Goal: Information Seeking & Learning: Compare options

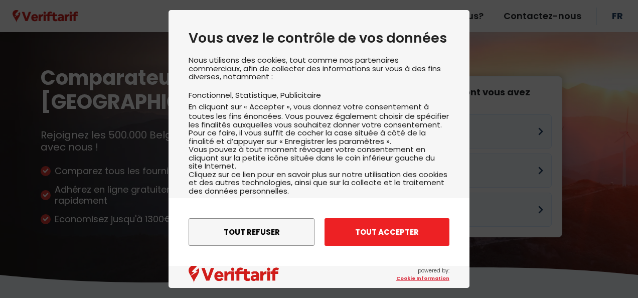
click at [372, 231] on button "Tout accepter" at bounding box center [386, 232] width 125 height 28
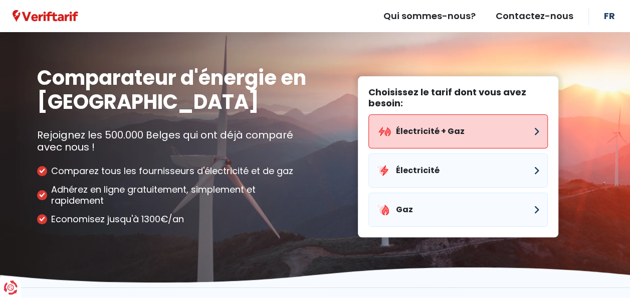
click at [497, 134] on button "Électricité + Gaz" at bounding box center [459, 131] width 180 height 34
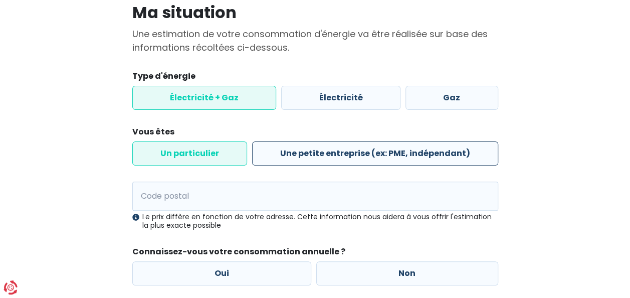
scroll to position [81, 0]
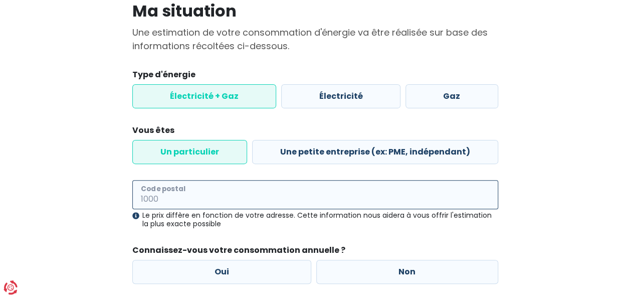
click at [230, 187] on input "Code postal" at bounding box center [315, 194] width 366 height 29
type input "7730"
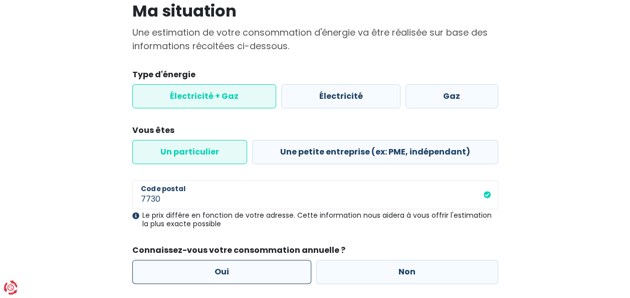
click at [267, 270] on label "Oui" at bounding box center [222, 272] width 180 height 24
click at [267, 270] on input "Oui" at bounding box center [222, 272] width 180 height 24
radio input "true"
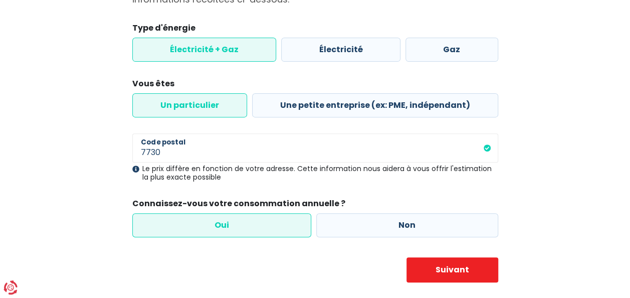
scroll to position [129, 0]
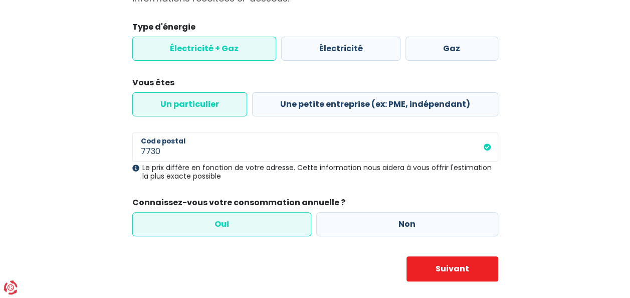
click at [247, 225] on label "Oui" at bounding box center [222, 224] width 180 height 24
click at [247, 225] on input "Oui" at bounding box center [222, 224] width 180 height 24
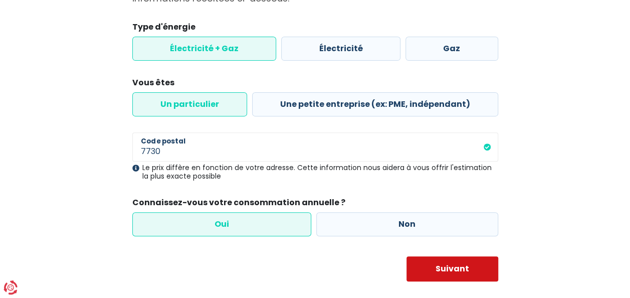
click at [438, 267] on button "Suivant" at bounding box center [453, 268] width 92 height 25
select select
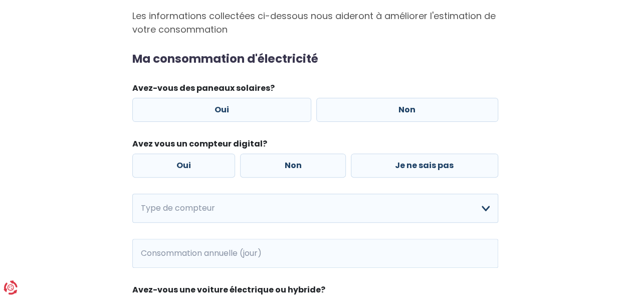
scroll to position [98, 0]
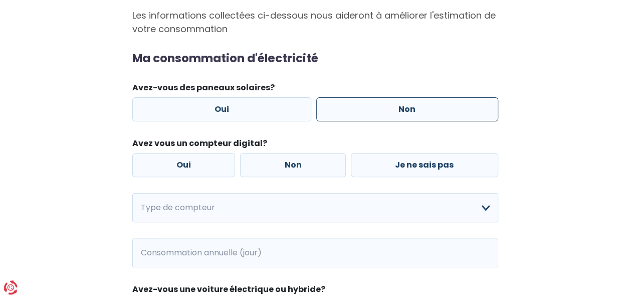
click at [409, 107] on label "Non" at bounding box center [407, 109] width 182 height 24
click at [409, 107] on input "Non" at bounding box center [407, 109] width 182 height 24
radio input "true"
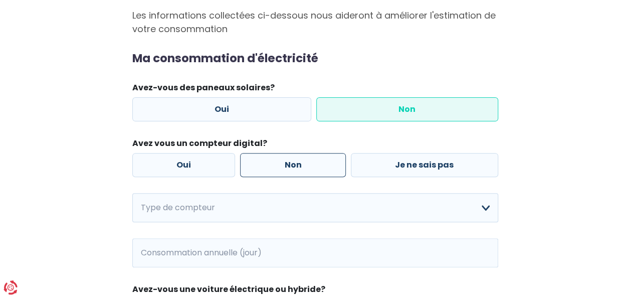
click at [298, 167] on label "Non" at bounding box center [293, 165] width 106 height 24
click at [298, 167] on input "Non" at bounding box center [293, 165] width 106 height 24
radio input "true"
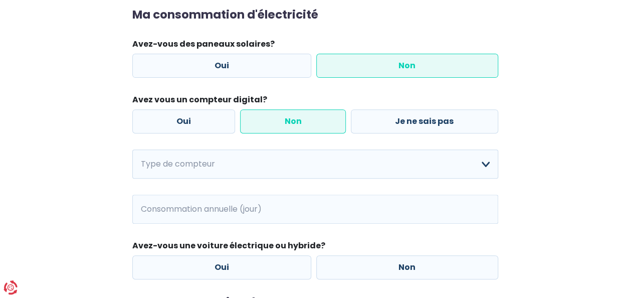
scroll to position [143, 0]
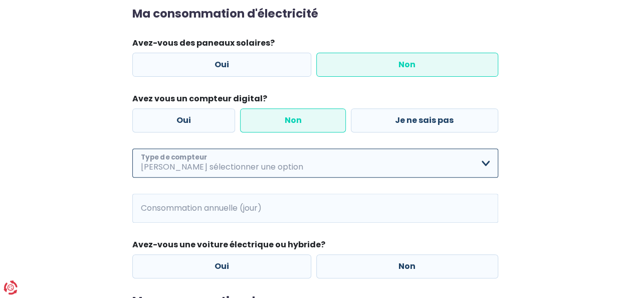
click at [482, 161] on select "Mono-horaire Bi-horaire Mono-horaire + exclusif nuit Bi-horaire + exclusif nuit…" at bounding box center [315, 162] width 366 height 29
select select "day_single_rate"
click at [132, 148] on select "Mono-horaire Bi-horaire Mono-horaire + exclusif nuit Bi-horaire + exclusif nuit…" at bounding box center [315, 162] width 366 height 29
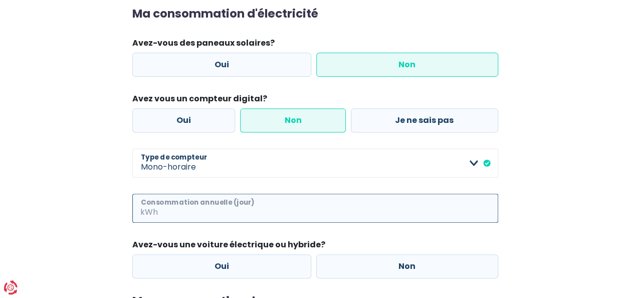
click at [243, 209] on input "Consommation annuelle (jour)" at bounding box center [329, 208] width 338 height 29
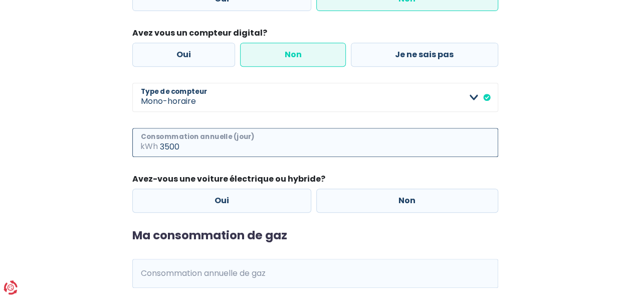
scroll to position [209, 0]
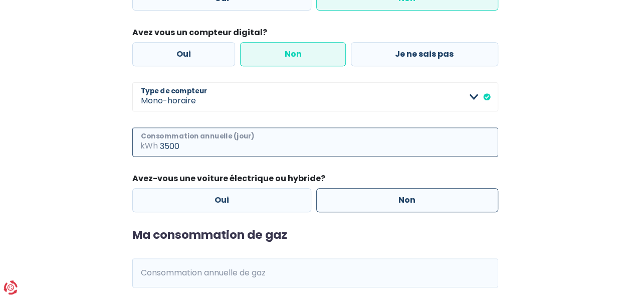
type input "3500"
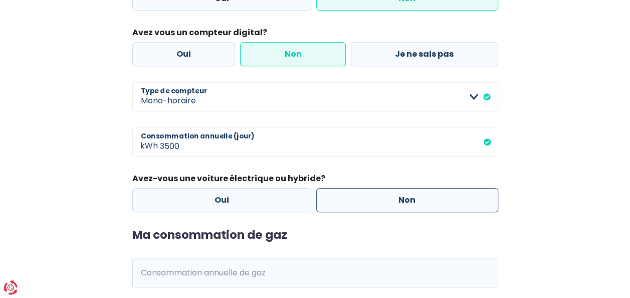
click at [397, 190] on label "Non" at bounding box center [407, 200] width 182 height 24
click at [397, 190] on input "Non" at bounding box center [407, 200] width 182 height 24
radio input "true"
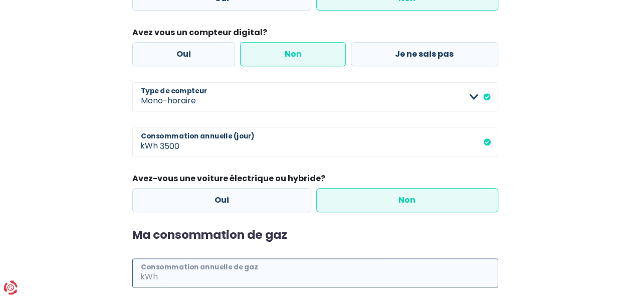
click at [216, 268] on input "Consommation annuelle de gaz" at bounding box center [329, 272] width 338 height 29
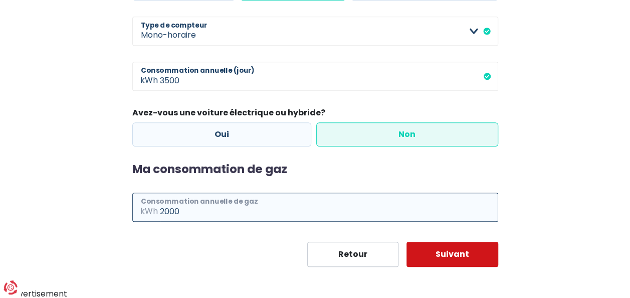
type input "2000"
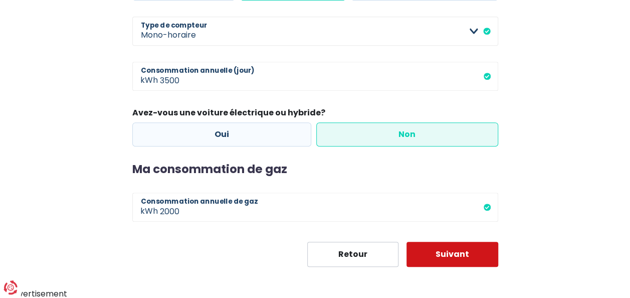
click at [453, 253] on button "Suivant" at bounding box center [453, 254] width 92 height 25
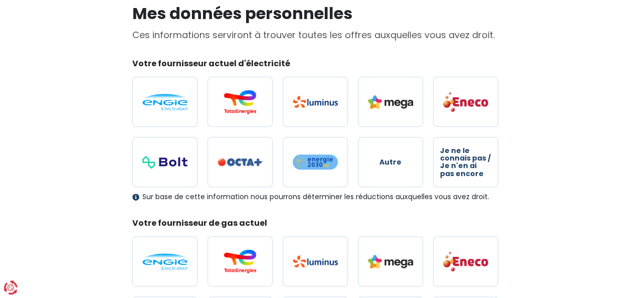
scroll to position [78, 0]
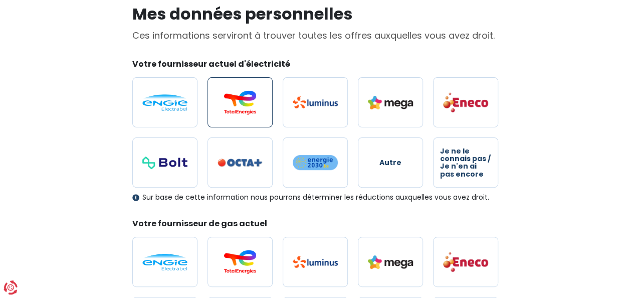
click at [247, 104] on img at bounding box center [240, 102] width 45 height 24
click at [247, 104] on input "radio" at bounding box center [240, 102] width 65 height 50
radio input "true"
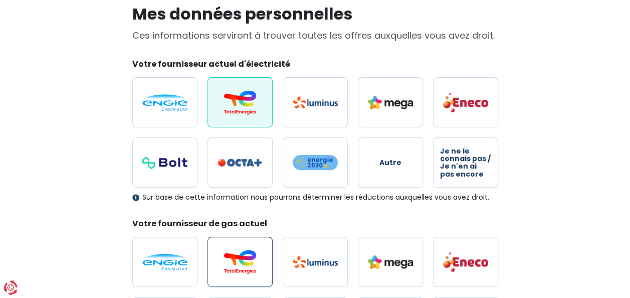
click at [254, 265] on img at bounding box center [240, 262] width 45 height 24
click at [254, 265] on input "radio" at bounding box center [240, 262] width 65 height 50
radio input "true"
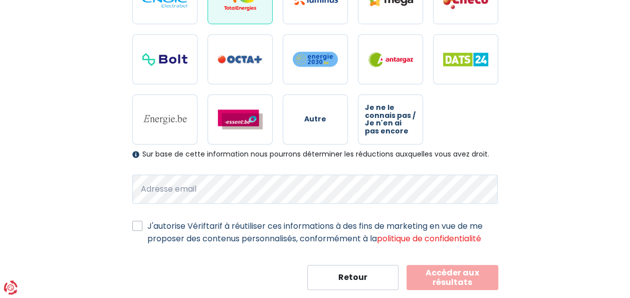
scroll to position [363, 0]
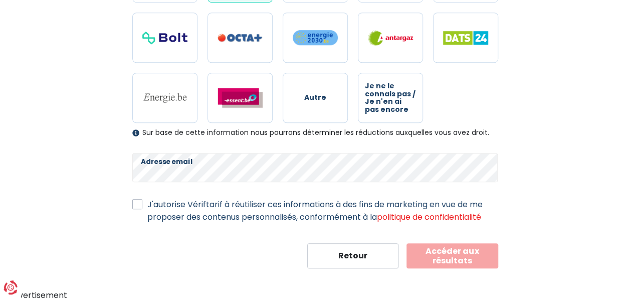
click at [147, 201] on label "J'autorise Vériftarif à réutiliser ces informations à des fins de marketing en …" at bounding box center [322, 210] width 351 height 25
click at [139, 201] on input "J'autorise Vériftarif à réutiliser ces informations à des fins de marketing en …" at bounding box center [137, 203] width 10 height 10
checkbox input "true"
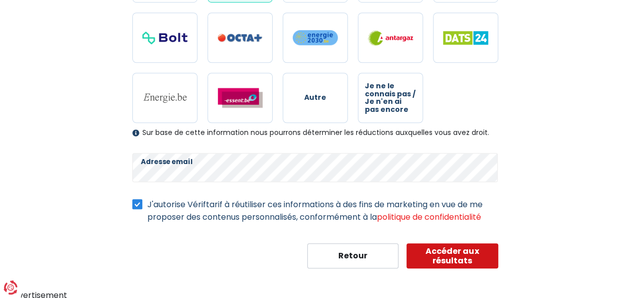
click at [462, 258] on button "Accéder aux résultats" at bounding box center [453, 255] width 92 height 25
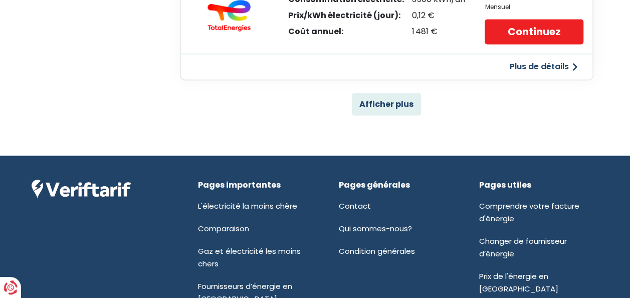
scroll to position [801, 0]
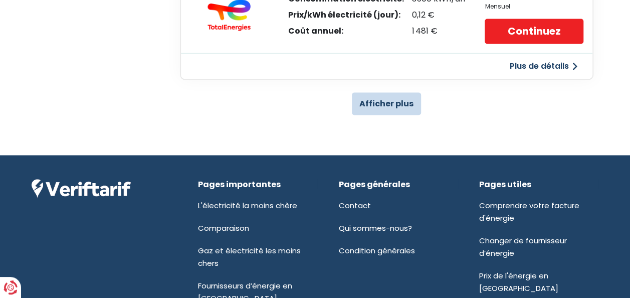
click at [385, 100] on button "Afficher plus" at bounding box center [386, 103] width 69 height 23
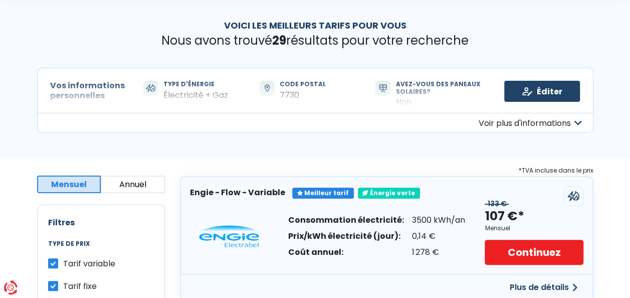
scroll to position [0, 0]
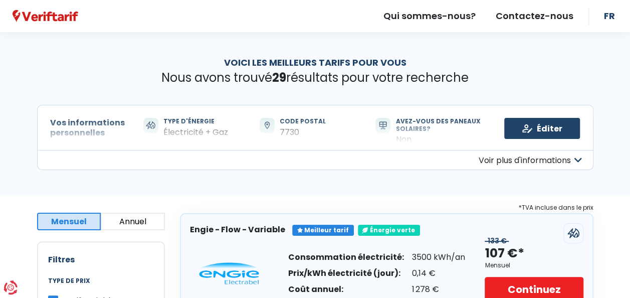
click at [579, 156] on button "Voir plus d'informations" at bounding box center [315, 160] width 557 height 20
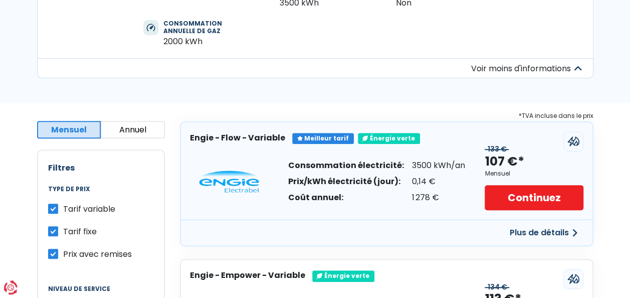
scroll to position [175, 0]
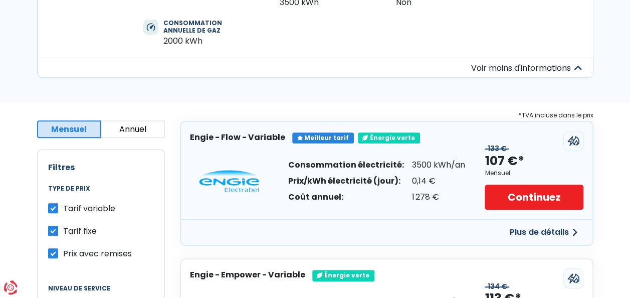
click at [224, 231] on div "Plus de détails" at bounding box center [387, 232] width 412 height 26
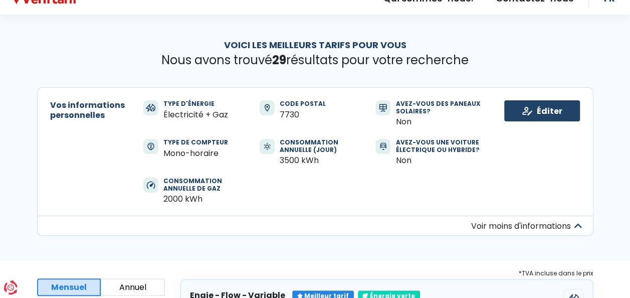
scroll to position [0, 0]
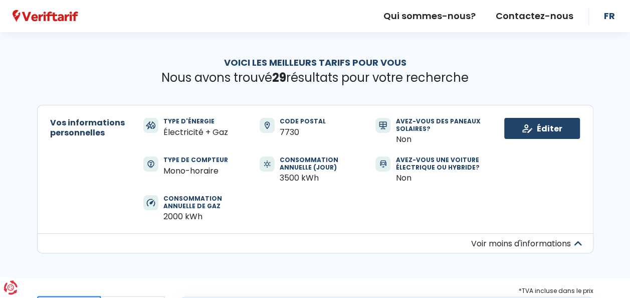
click at [150, 201] on img at bounding box center [150, 203] width 9 height 8
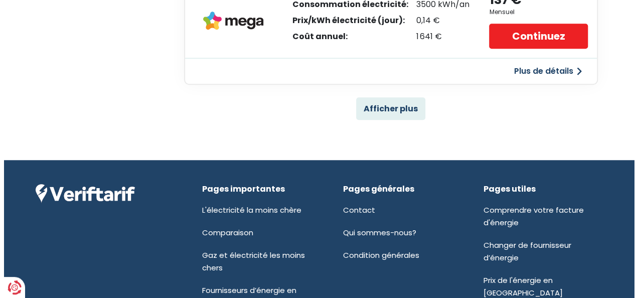
scroll to position [2290, 0]
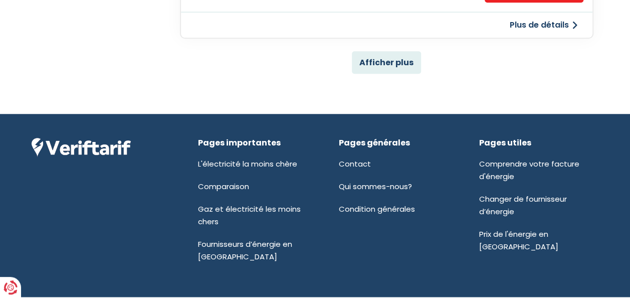
click at [530, 16] on button "Plus de détails" at bounding box center [544, 25] width 80 height 18
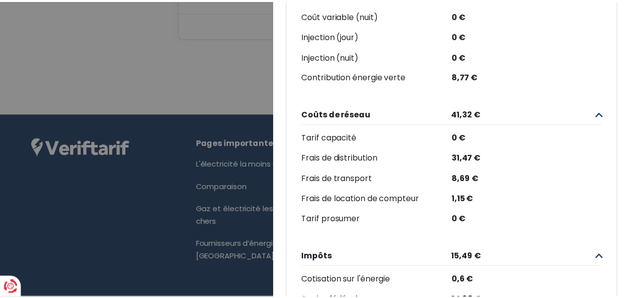
scroll to position [251, 0]
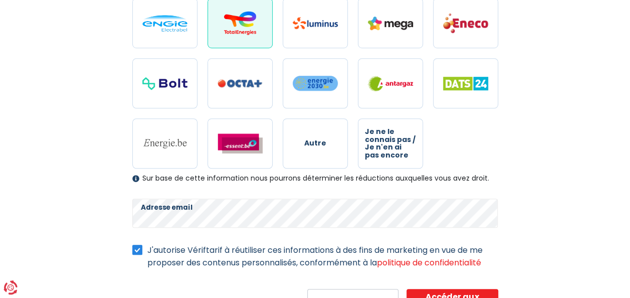
scroll to position [363, 0]
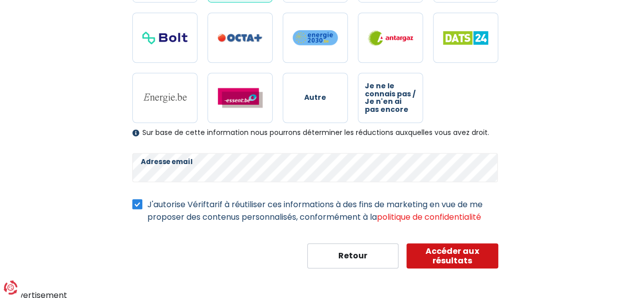
click at [449, 245] on button "Accéder aux résultats" at bounding box center [453, 255] width 92 height 25
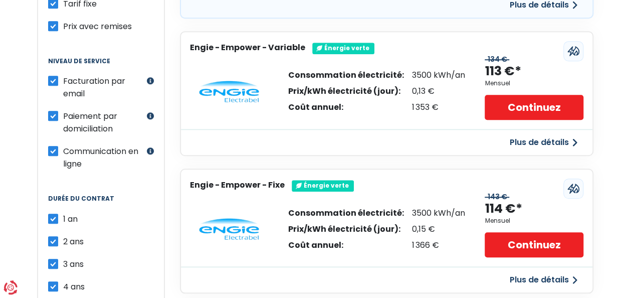
scroll to position [321, 0]
